Goal: Task Accomplishment & Management: Manage account settings

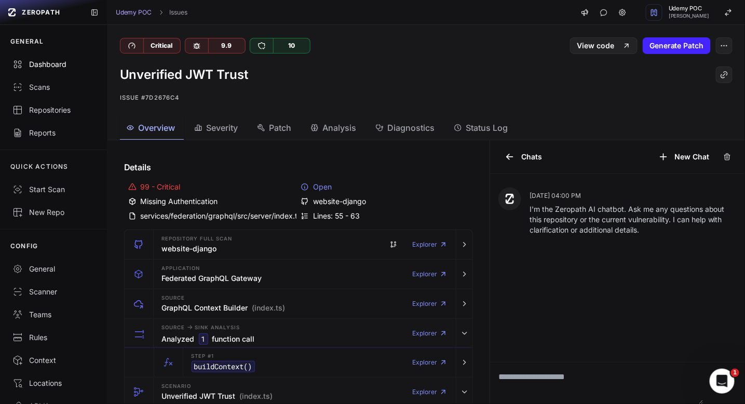
scroll to position [84, 0]
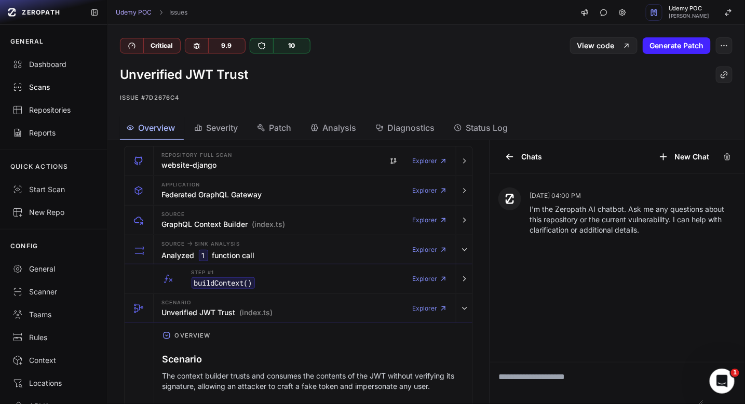
click at [41, 83] on div "Scans" at bounding box center [53, 87] width 82 height 10
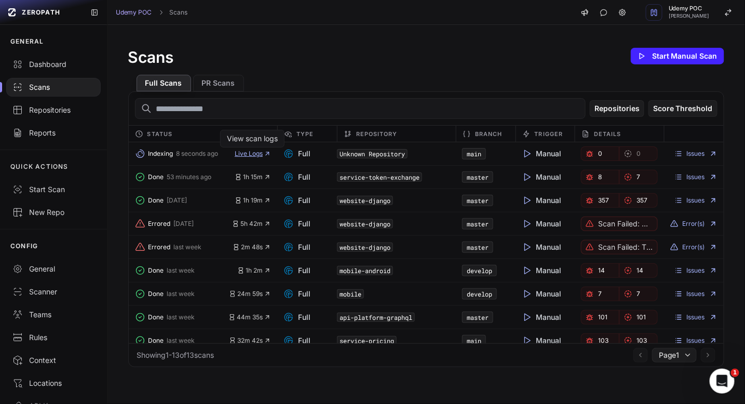
click at [261, 155] on span "Live Logs" at bounding box center [253, 154] width 36 height 8
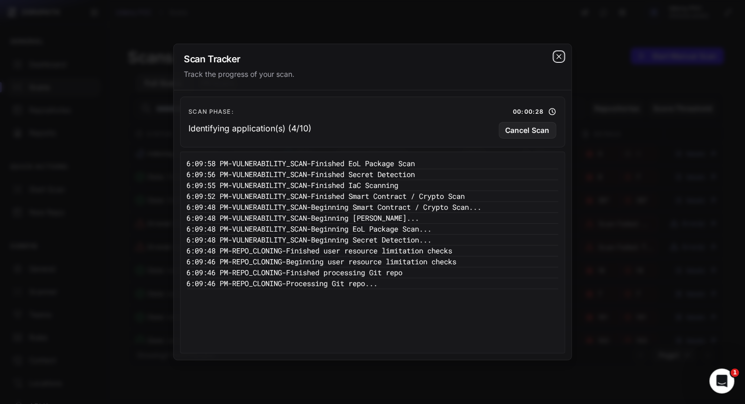
click at [562, 57] on icon "cross 2," at bounding box center [559, 56] width 8 height 8
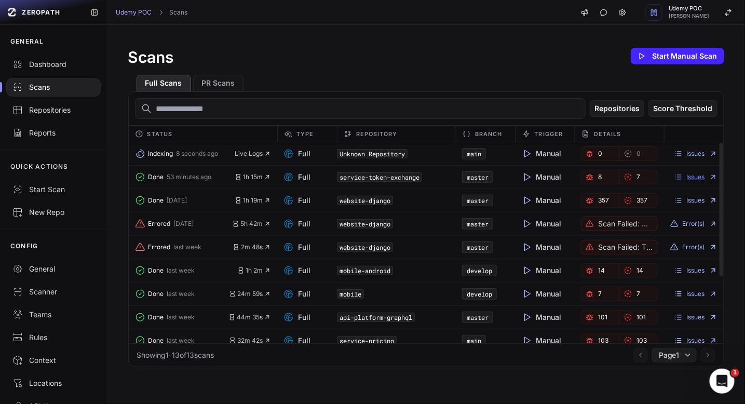
click at [705, 177] on link "Issues" at bounding box center [696, 177] width 43 height 8
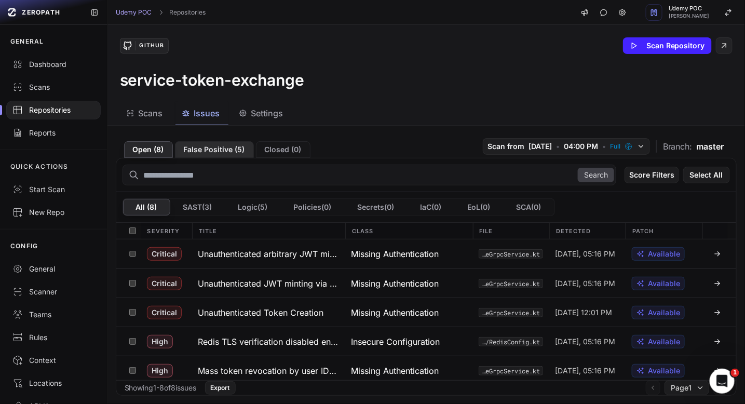
click at [209, 148] on button "False Positive ( 5 )" at bounding box center [214, 149] width 79 height 17
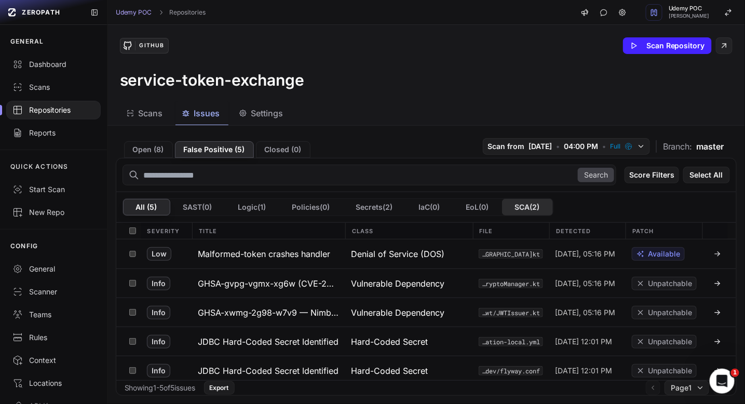
click at [528, 205] on button "SCA ( 2 )" at bounding box center [527, 207] width 51 height 17
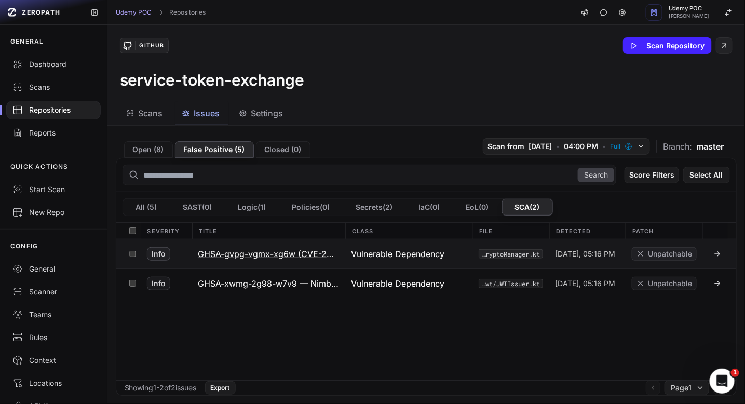
click at [716, 253] on icon at bounding box center [718, 254] width 8 height 8
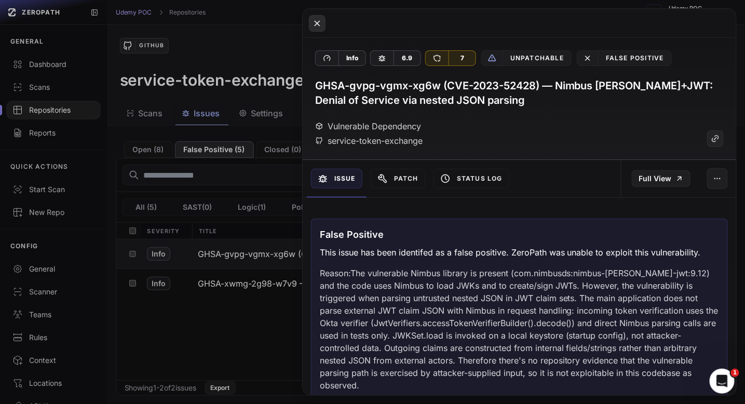
click at [316, 24] on icon at bounding box center [317, 23] width 9 height 12
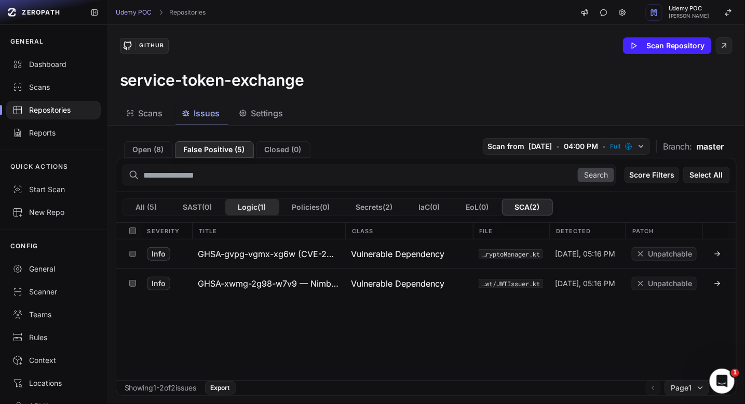
click at [251, 207] on button "Logic ( 1 )" at bounding box center [252, 207] width 54 height 17
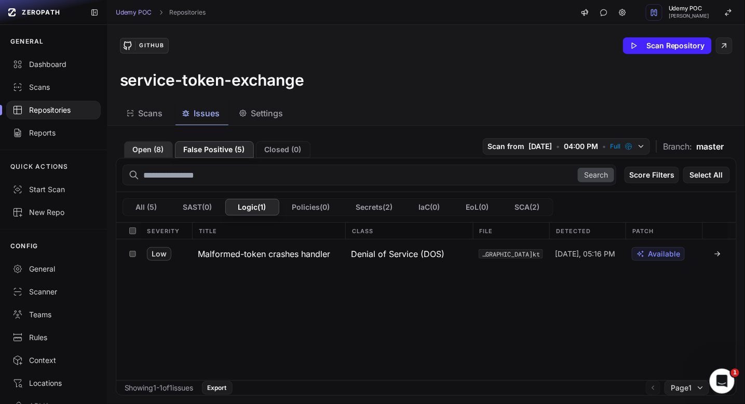
click at [148, 144] on button "Open ( 8 )" at bounding box center [148, 149] width 49 height 17
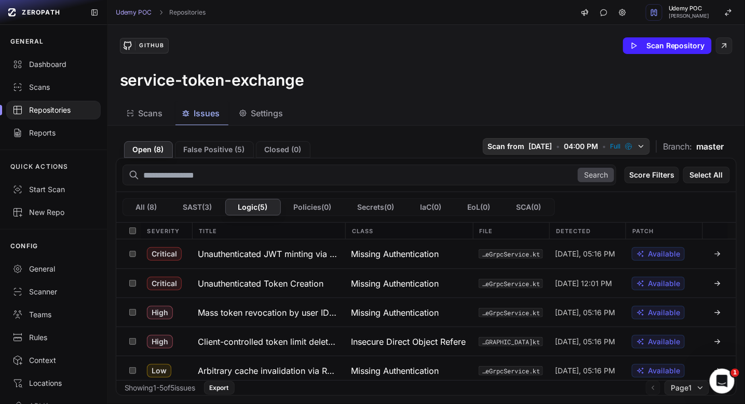
click at [640, 148] on icon "button" at bounding box center [641, 146] width 8 height 8
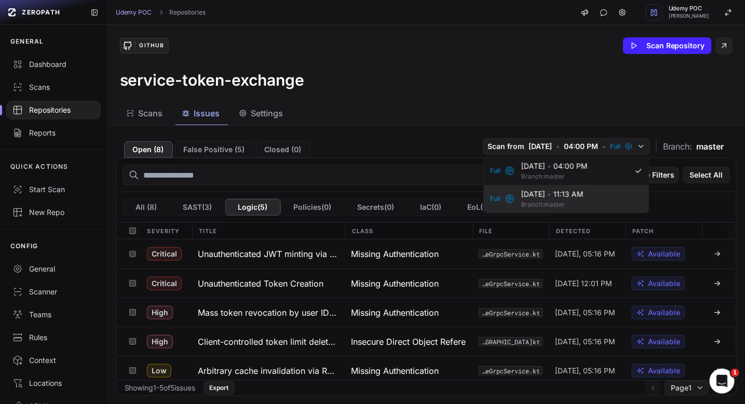
click at [588, 195] on span "8/13/2025 • 11:13 AM" at bounding box center [579, 194] width 115 height 10
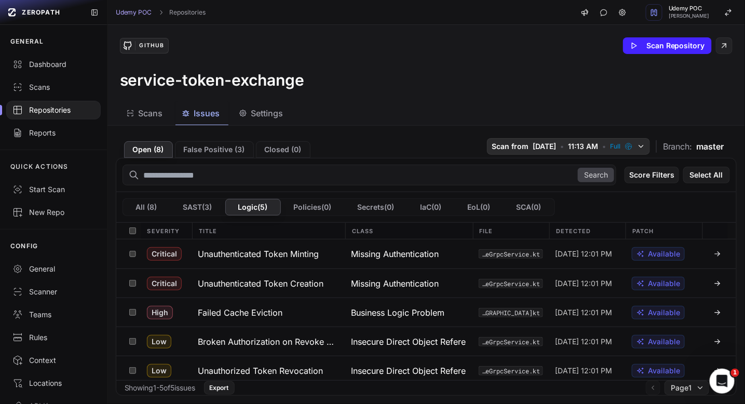
click at [558, 142] on button "Scan from 8/13/2025 • 11:13 AM • Full" at bounding box center [568, 146] width 163 height 17
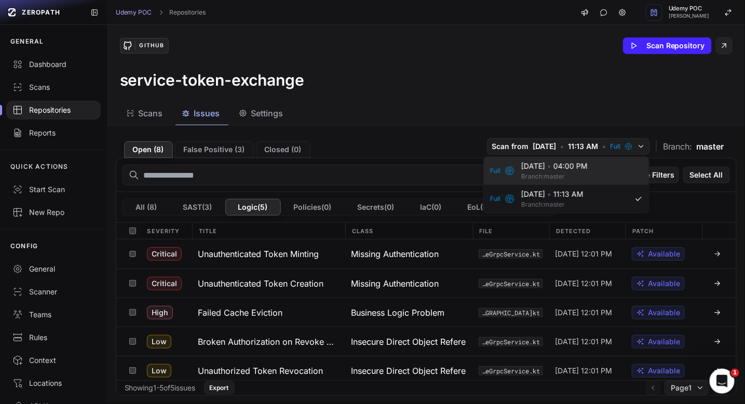
click at [549, 173] on span "Branch: master" at bounding box center [574, 176] width 104 height 8
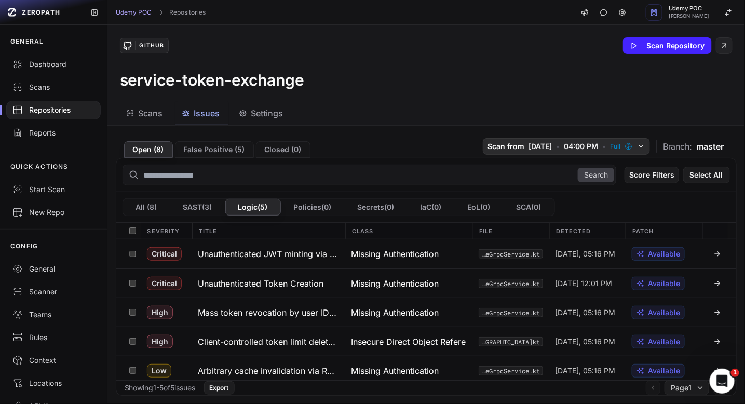
click at [586, 147] on span "04:00 PM" at bounding box center [581, 146] width 34 height 10
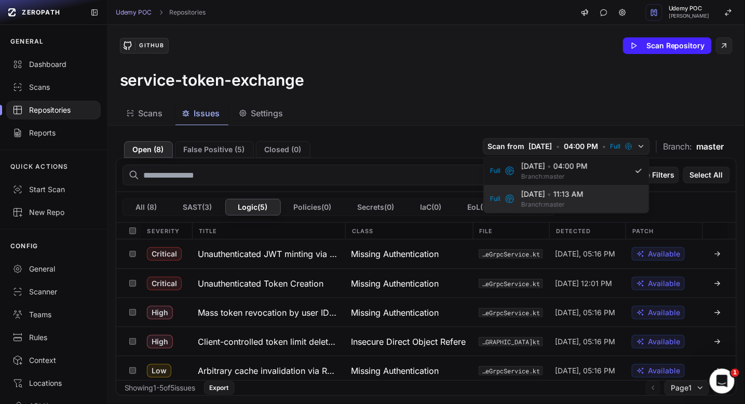
click at [566, 196] on span "8/13/2025 • 11:13 AM" at bounding box center [579, 194] width 115 height 10
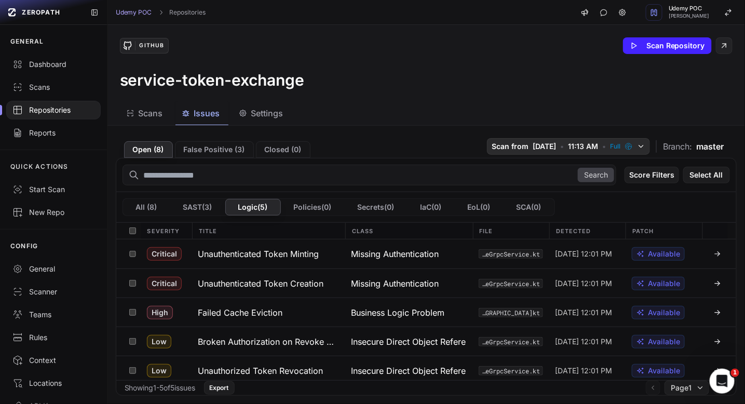
click at [578, 145] on span "11:13 AM" at bounding box center [583, 146] width 30 height 10
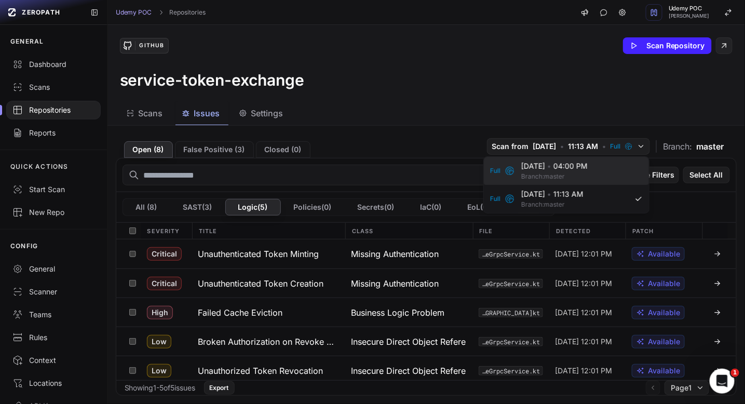
click at [554, 167] on span "8/27/2025 • 04:00 PM" at bounding box center [579, 166] width 115 height 10
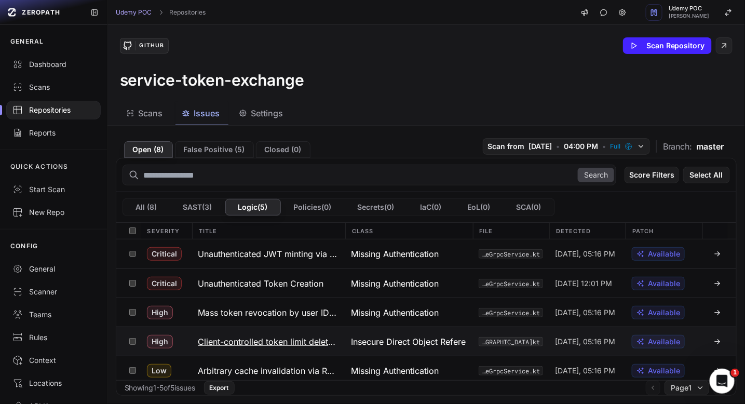
click at [720, 341] on icon at bounding box center [718, 342] width 8 height 8
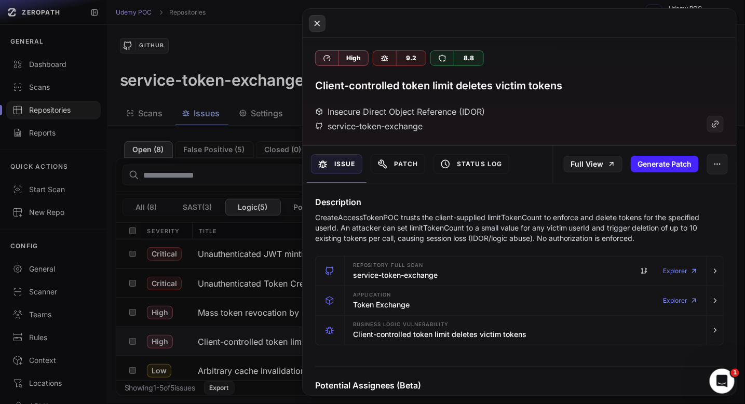
click at [319, 23] on icon at bounding box center [317, 23] width 9 height 12
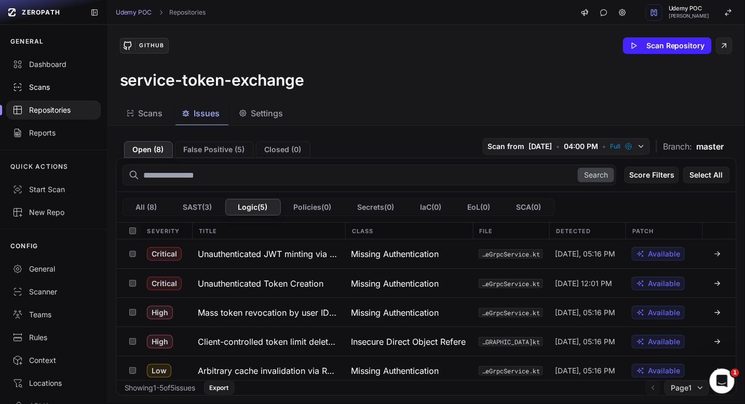
click at [39, 90] on div "Scans" at bounding box center [53, 87] width 82 height 10
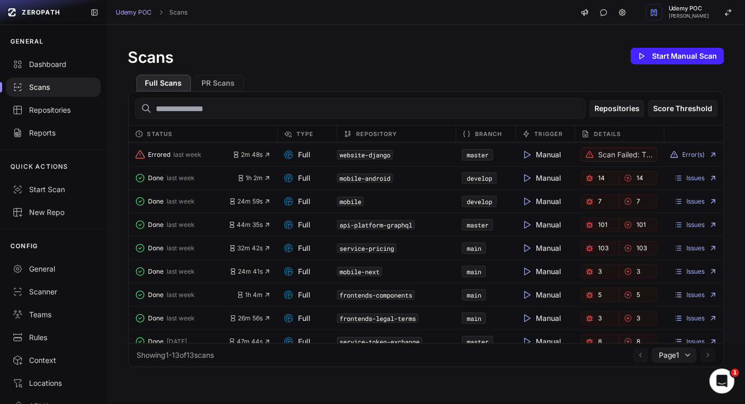
scroll to position [99, 0]
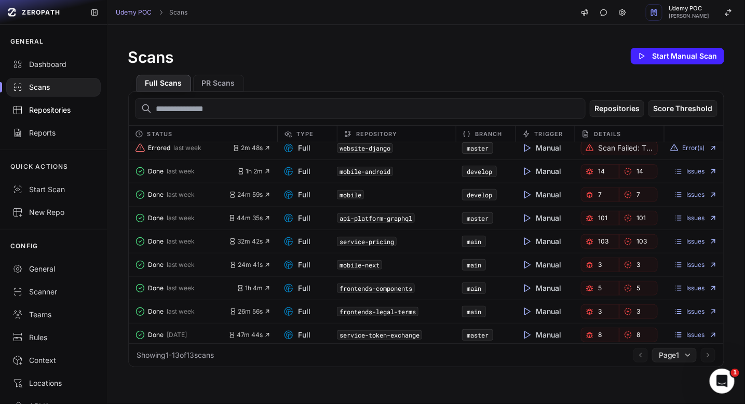
click at [37, 109] on div "Repositories" at bounding box center [53, 110] width 82 height 10
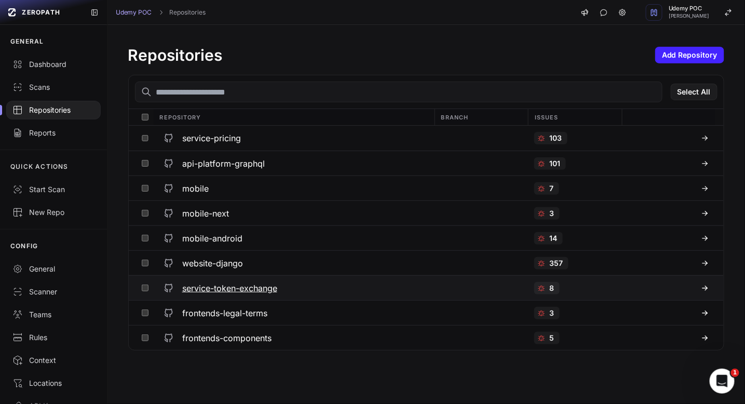
click at [234, 289] on h3 "service-token-exchange" at bounding box center [229, 288] width 95 height 12
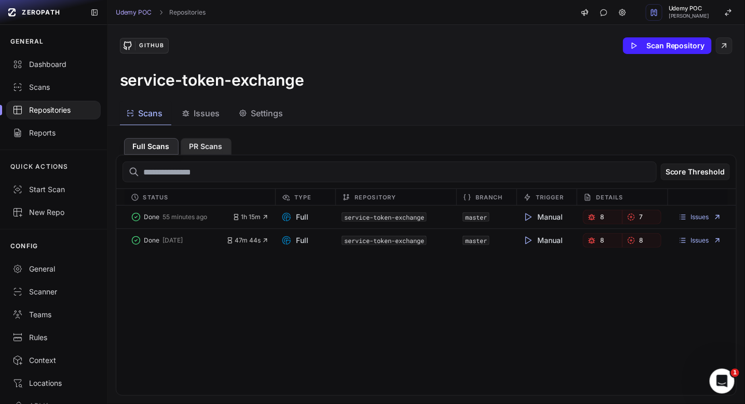
click at [207, 144] on button "PR Scans" at bounding box center [206, 146] width 51 height 17
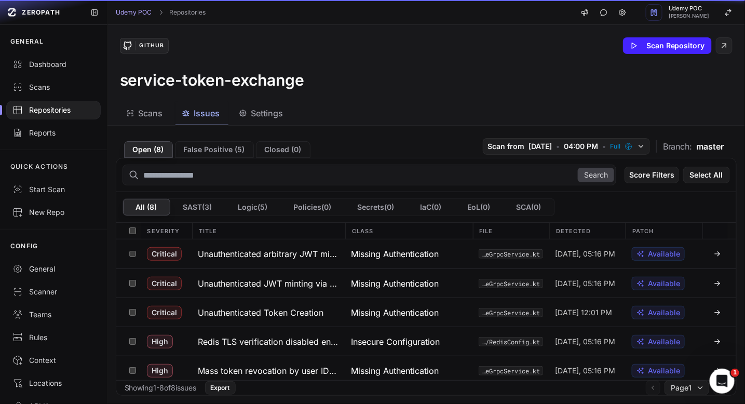
click at [213, 114] on span "Issues" at bounding box center [207, 113] width 26 height 12
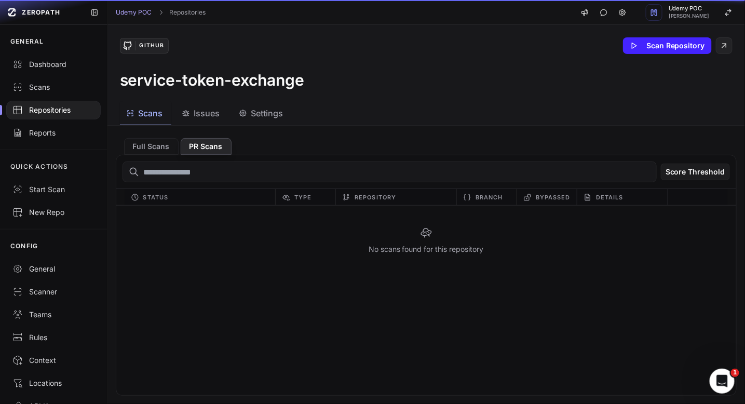
click at [144, 116] on span "Scans" at bounding box center [151, 113] width 24 height 12
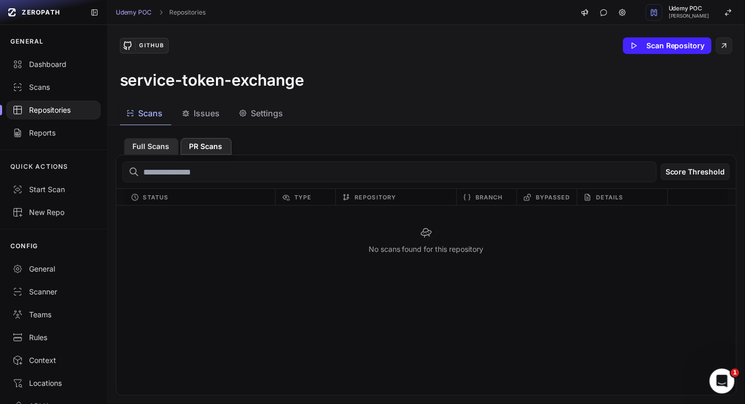
click at [155, 145] on button "Full Scans" at bounding box center [151, 146] width 55 height 17
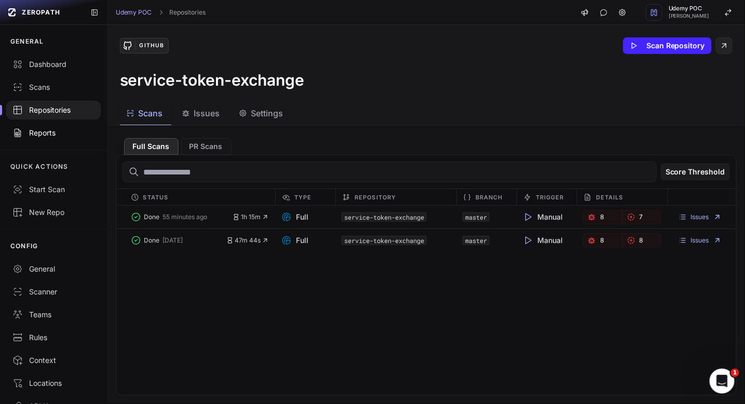
click at [45, 132] on div "Reports" at bounding box center [53, 133] width 82 height 10
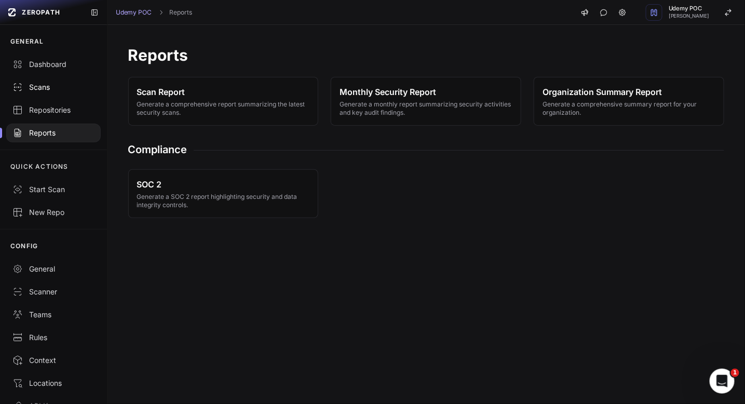
click at [43, 86] on div "Scans" at bounding box center [53, 87] width 82 height 10
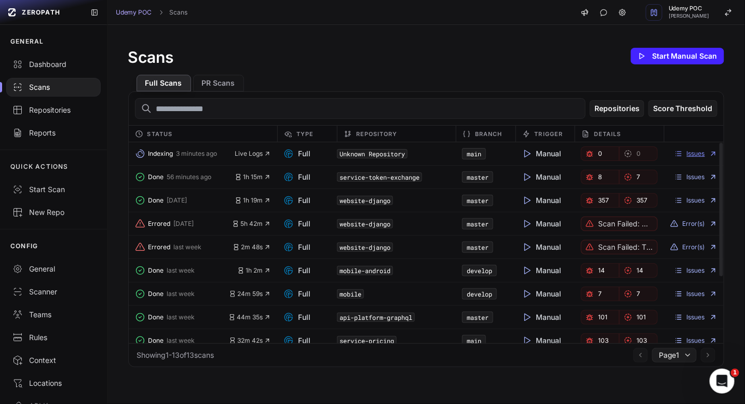
click at [696, 155] on link "Issues" at bounding box center [696, 154] width 43 height 8
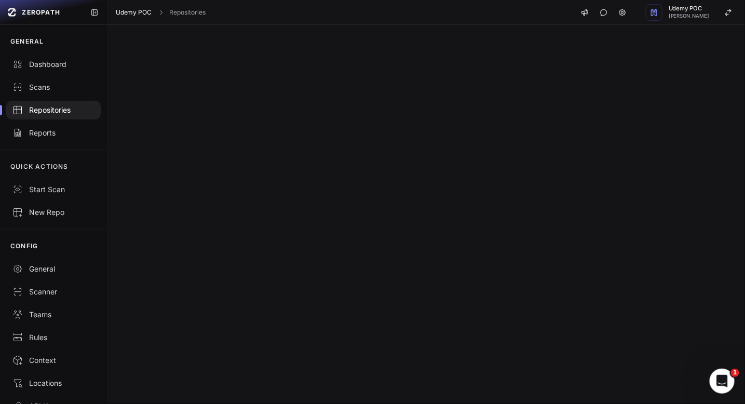
click at [128, 14] on link "Udemy POC" at bounding box center [134, 12] width 36 height 8
click at [37, 86] on div "Scans" at bounding box center [53, 87] width 82 height 10
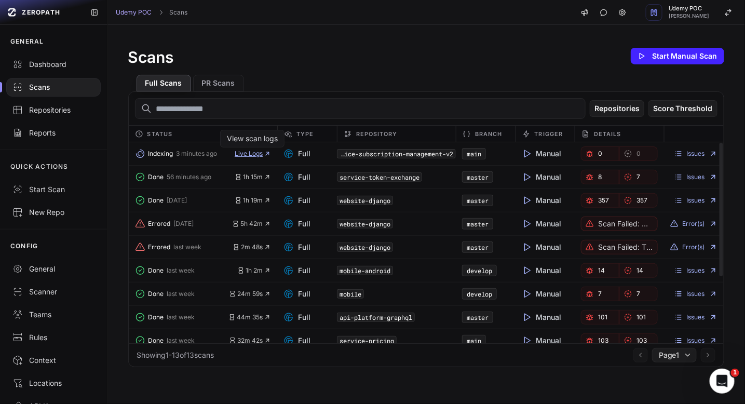
click at [255, 154] on span "Live Logs" at bounding box center [253, 154] width 36 height 8
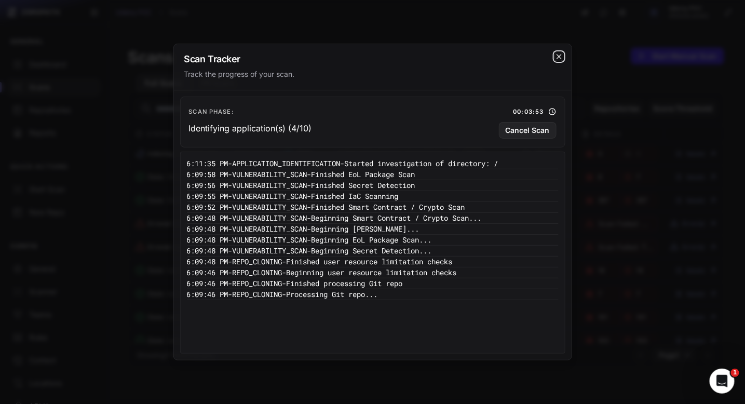
click at [558, 59] on icon "cross 2," at bounding box center [559, 56] width 8 height 8
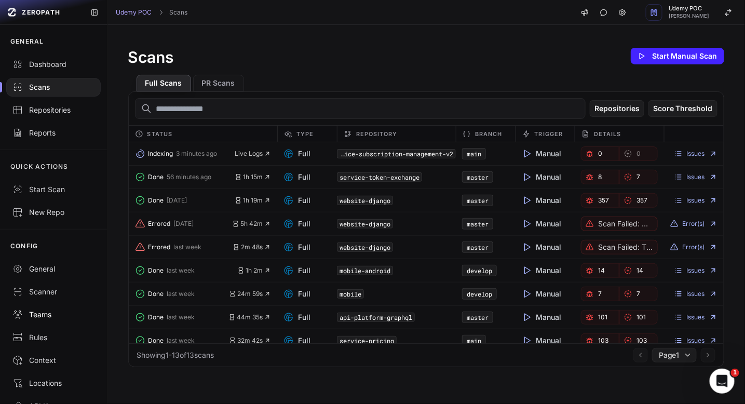
click at [42, 314] on div "Teams" at bounding box center [53, 315] width 82 height 10
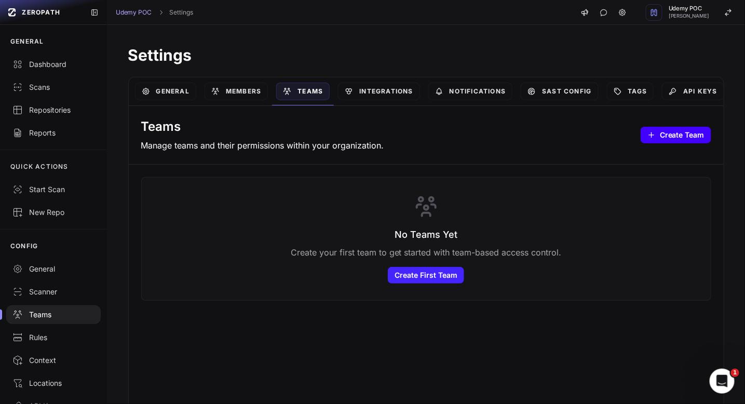
click at [678, 137] on button "Create Team" at bounding box center [676, 135] width 71 height 17
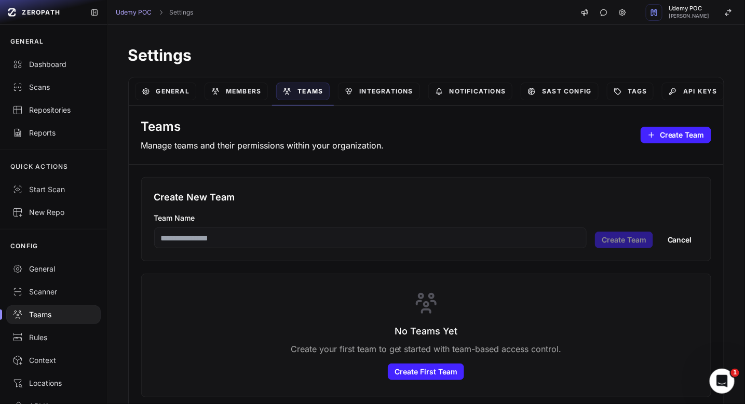
click at [682, 236] on button "Cancel" at bounding box center [680, 240] width 37 height 17
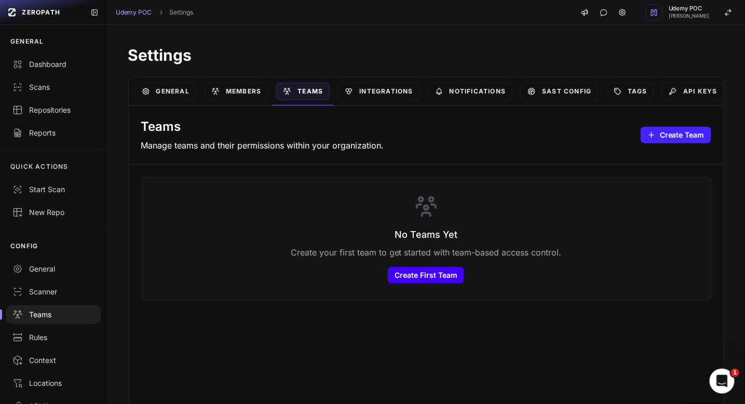
click at [420, 278] on button "Create First Team" at bounding box center [426, 275] width 76 height 17
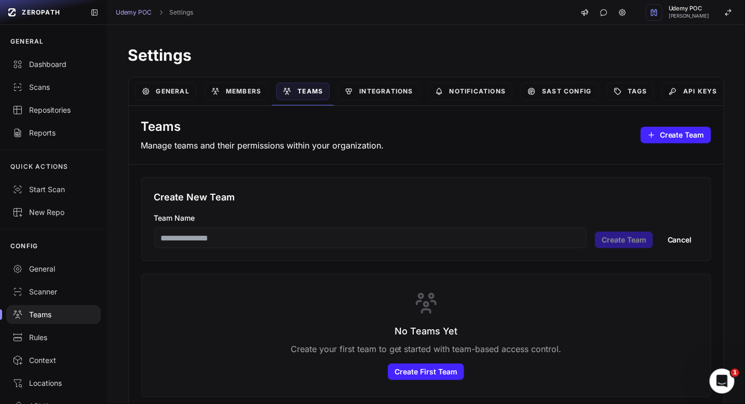
click at [683, 241] on button "Cancel" at bounding box center [680, 240] width 37 height 17
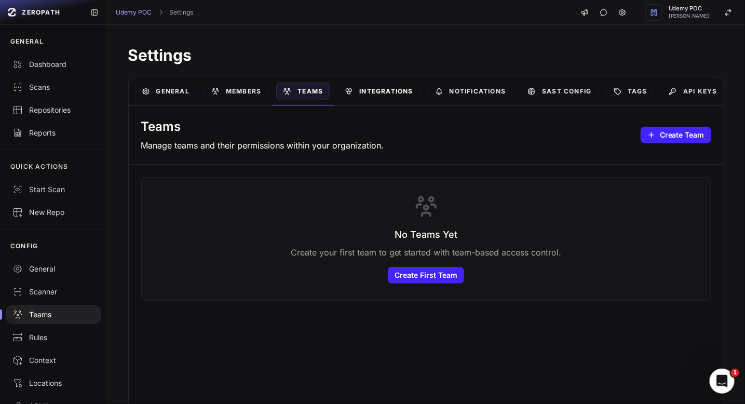
click at [373, 88] on link "Integrations" at bounding box center [379, 92] width 82 height 18
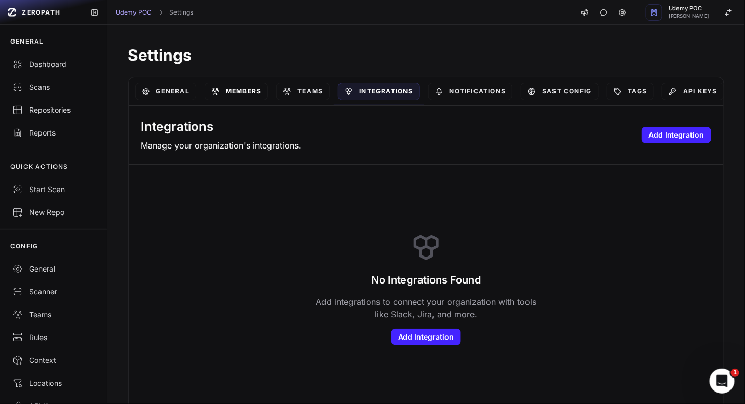
click at [246, 90] on link "Members" at bounding box center [236, 92] width 63 height 18
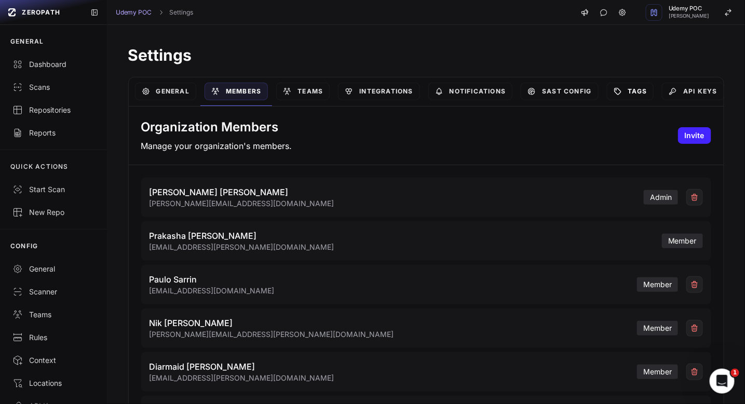
click at [635, 94] on link "Tags" at bounding box center [630, 92] width 47 height 18
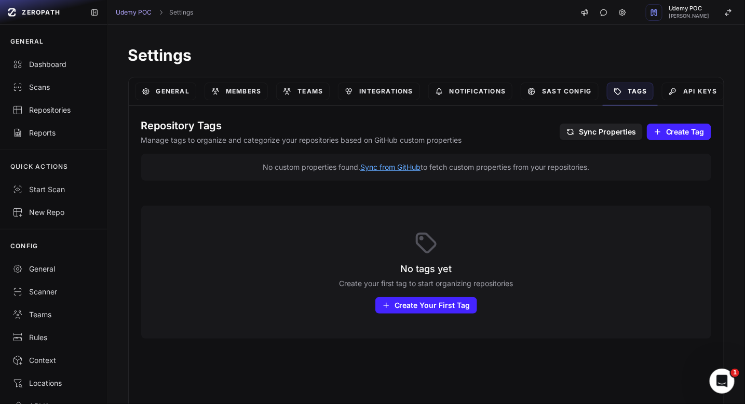
click at [619, 131] on span "Sync Properties" at bounding box center [607, 132] width 57 height 10
click at [378, 166] on button "Sync from GitHub" at bounding box center [390, 167] width 60 height 10
click at [384, 165] on button "Sync from GitHub" at bounding box center [390, 167] width 60 height 10
click at [677, 130] on span "Create Tag" at bounding box center [685, 132] width 38 height 10
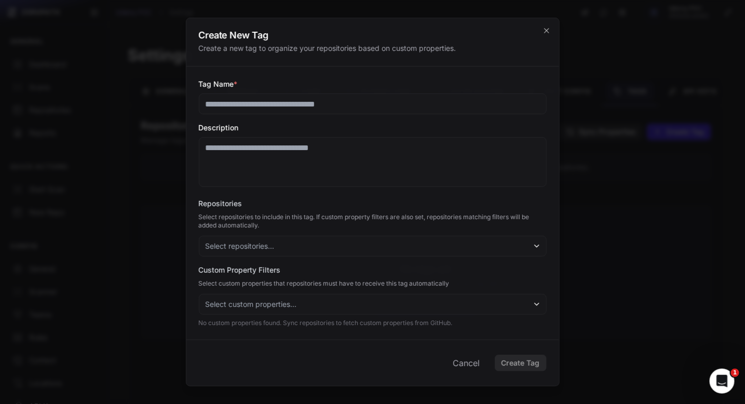
click at [539, 245] on icon "button" at bounding box center [537, 246] width 8 height 8
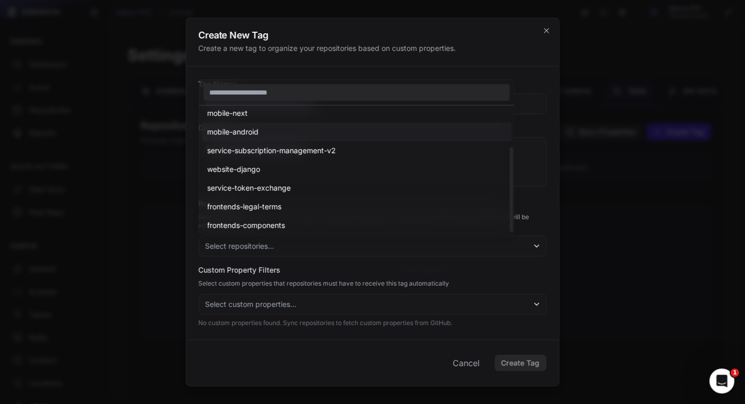
scroll to position [62, 0]
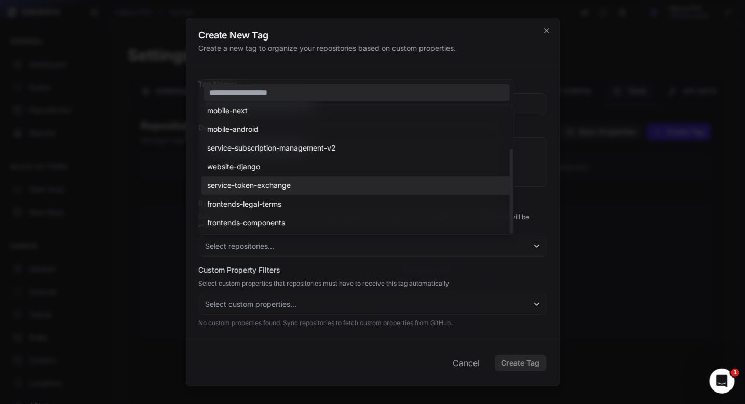
click at [302, 185] on div "service-token-exchange" at bounding box center [357, 185] width 311 height 19
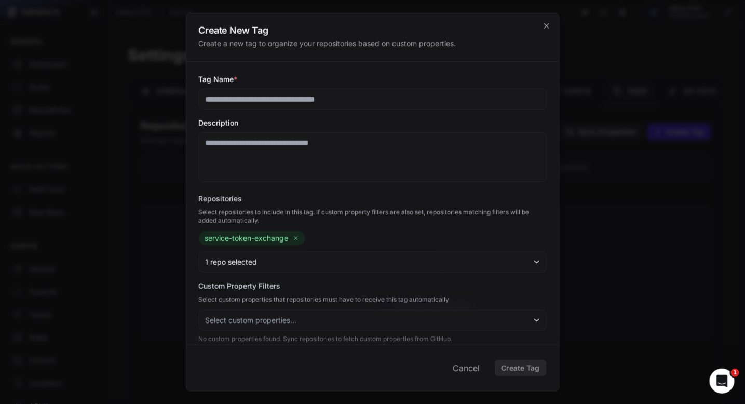
scroll to position [11, 0]
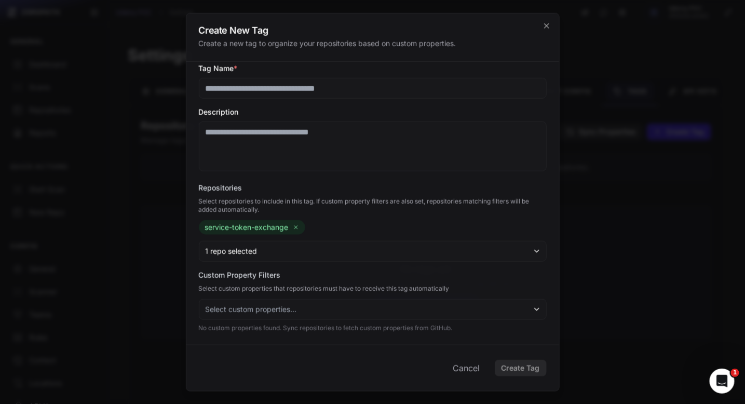
click at [530, 311] on button "Select custom properties..." at bounding box center [373, 309] width 348 height 21
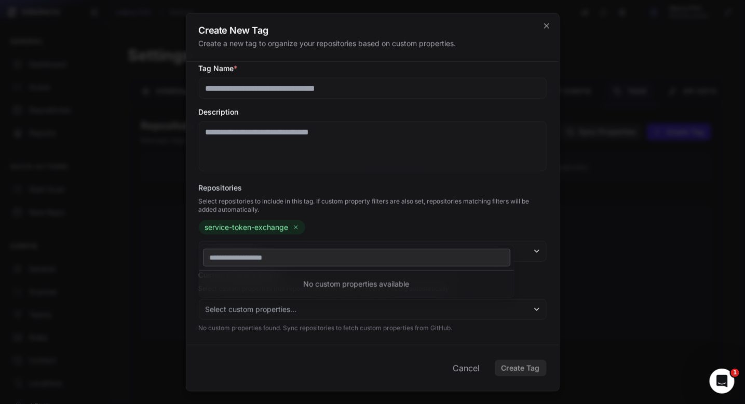
click at [560, 175] on div at bounding box center [372, 202] width 745 height 404
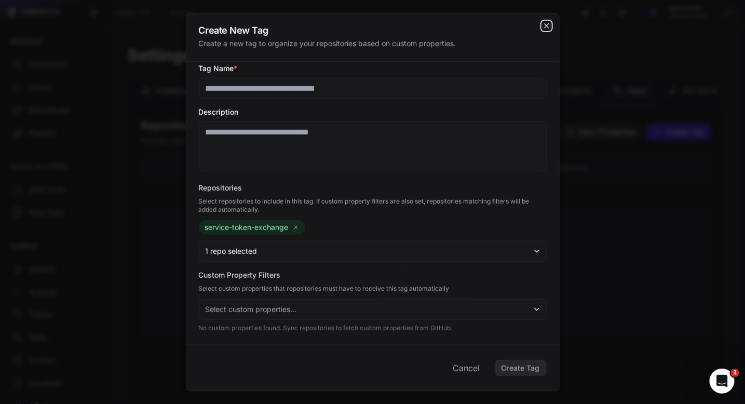
click at [547, 25] on icon "cross 2," at bounding box center [546, 25] width 5 height 5
